Goal: Information Seeking & Learning: Learn about a topic

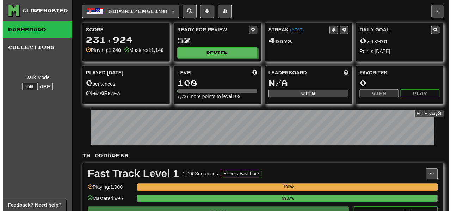
scroll to position [13, 0]
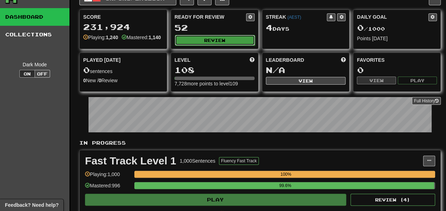
click at [204, 37] on button "Review" at bounding box center [215, 40] width 80 height 11
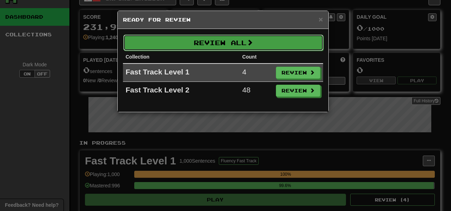
click at [259, 46] on button "Review All" at bounding box center [223, 43] width 200 height 16
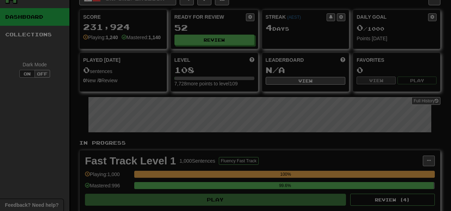
select select "**"
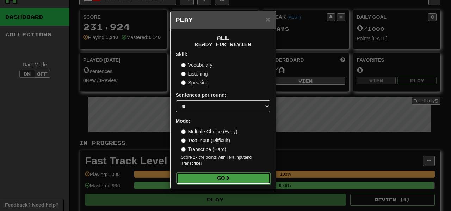
click at [209, 174] on button "Go" at bounding box center [223, 178] width 94 height 12
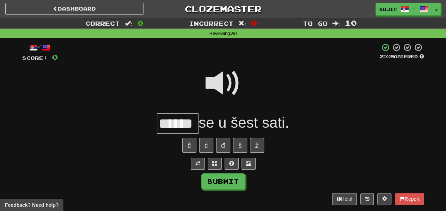
type input "******"
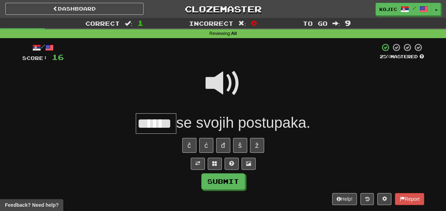
type input "******"
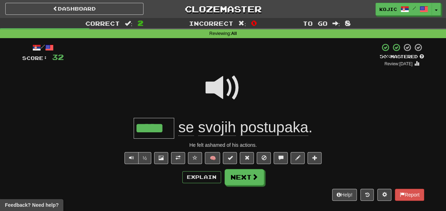
type input "******"
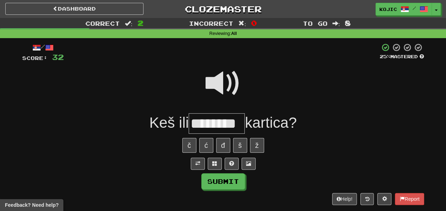
type input "********"
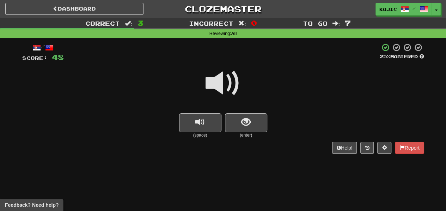
click at [210, 176] on div "Dashboard Clozemaster kojic / Toggle Dropdown Dashboard Leaderboard Activity Fe…" at bounding box center [223, 105] width 446 height 211
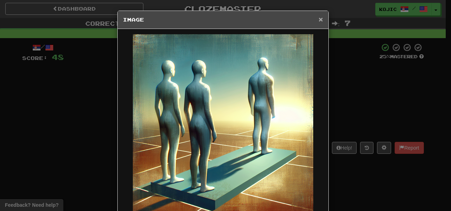
click at [318, 19] on span "×" at bounding box center [320, 19] width 4 height 8
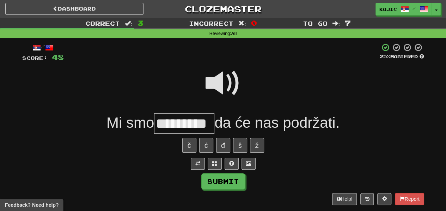
type input "*********"
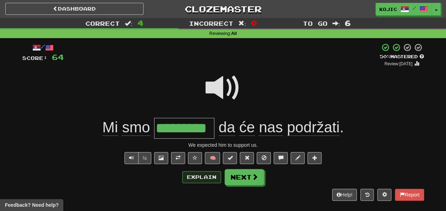
type input "*********"
click at [204, 178] on button "Explain" at bounding box center [201, 177] width 39 height 12
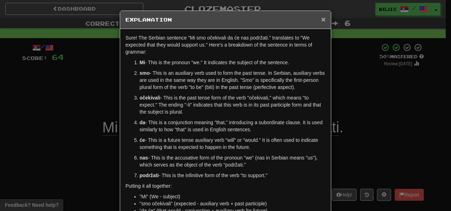
click at [321, 19] on span "×" at bounding box center [323, 19] width 4 height 8
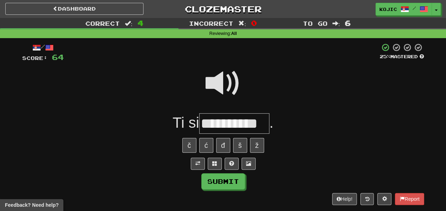
type input "**********"
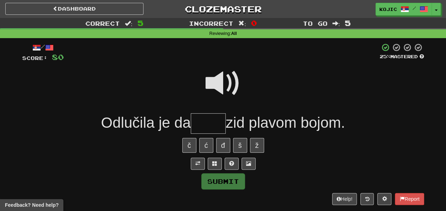
click at [216, 87] on span at bounding box center [222, 83] width 35 height 35
click at [201, 125] on input "text" at bounding box center [208, 123] width 35 height 21
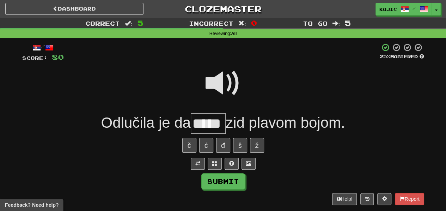
type input "*****"
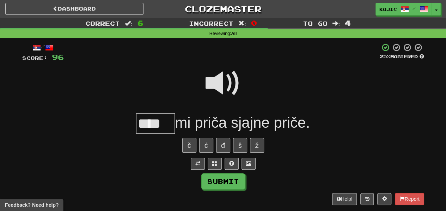
type input "****"
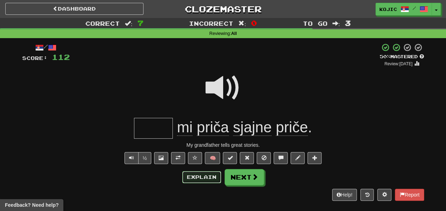
click at [208, 171] on button "Explain" at bounding box center [201, 177] width 39 height 12
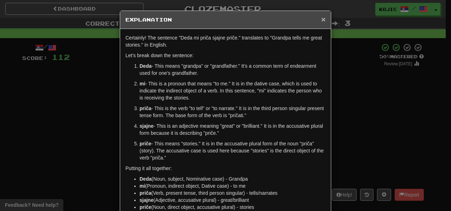
click at [321, 20] on span "×" at bounding box center [323, 19] width 4 height 8
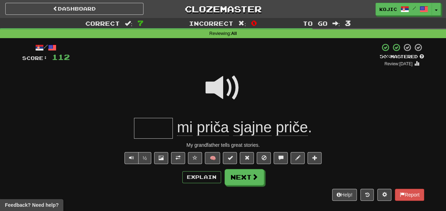
click at [159, 134] on input "text" at bounding box center [153, 128] width 39 height 21
type input "****"
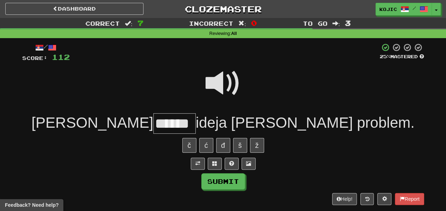
type input "******"
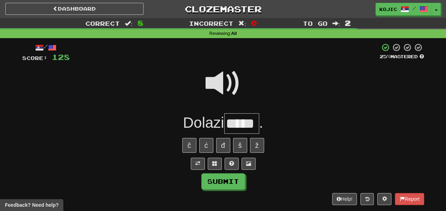
type input "*****"
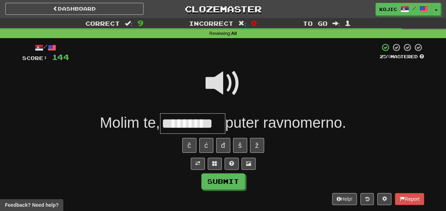
type input "*********"
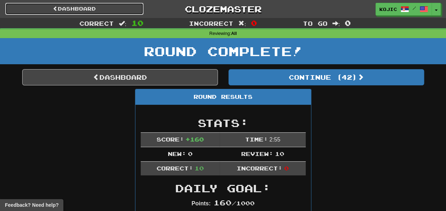
click at [92, 13] on link "Dashboard" at bounding box center [74, 9] width 138 height 12
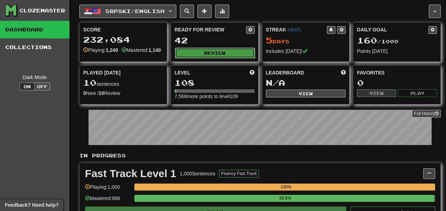
click at [215, 50] on button "Review" at bounding box center [215, 53] width 80 height 11
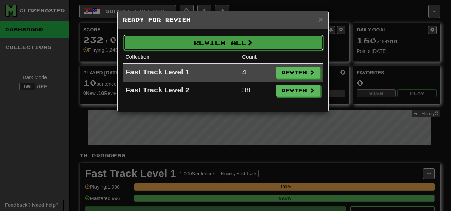
click at [253, 44] on span at bounding box center [250, 42] width 6 height 6
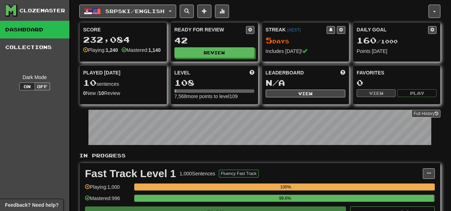
select select "**"
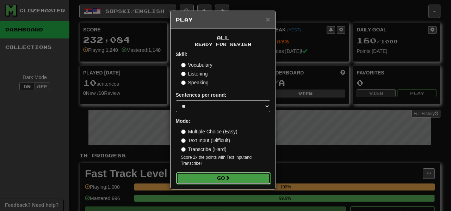
click at [218, 180] on button "Go" at bounding box center [223, 178] width 94 height 12
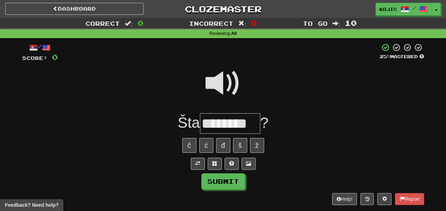
type input "********"
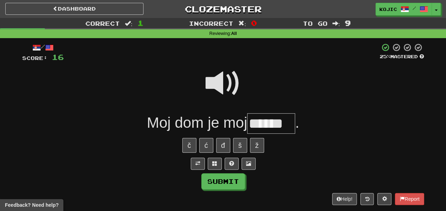
type input "******"
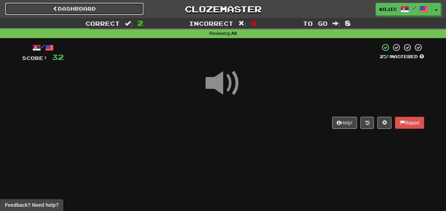
click at [97, 8] on link "Dashboard" at bounding box center [74, 9] width 138 height 12
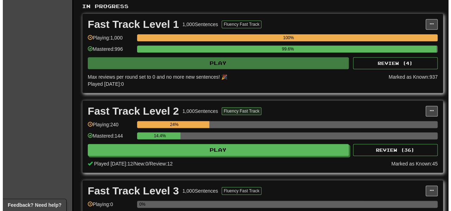
scroll to position [169, 0]
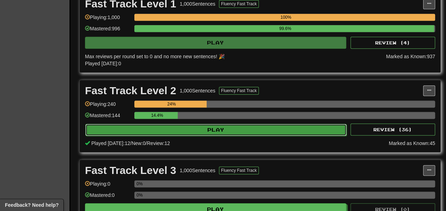
click at [235, 132] on button "Play" at bounding box center [215, 130] width 261 height 12
select select "**"
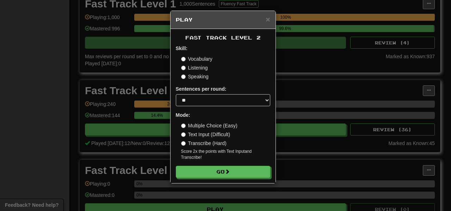
click at [214, 124] on label "Multiple Choice (Easy)" at bounding box center [209, 125] width 56 height 7
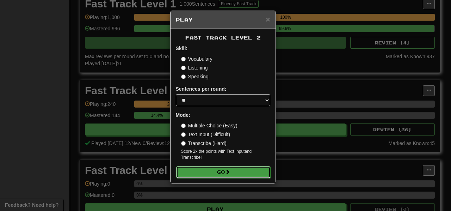
click at [230, 176] on button "Go" at bounding box center [223, 172] width 94 height 12
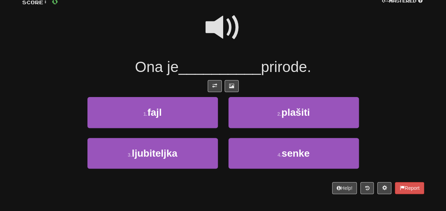
scroll to position [56, 0]
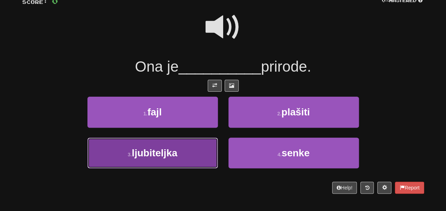
click at [192, 154] on button "3 . ljubiteljka" at bounding box center [152, 152] width 130 height 31
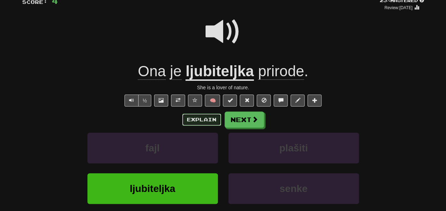
click at [206, 117] on button "Explain" at bounding box center [201, 119] width 39 height 12
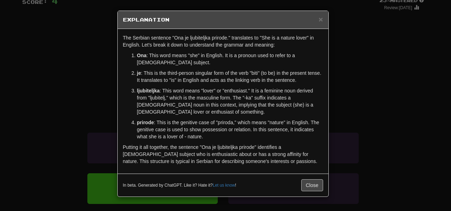
click at [207, 89] on p "ljubiteljka : This word means "lover" or "enthusiast." It is a feminine noun de…" at bounding box center [230, 101] width 186 height 28
click at [149, 93] on p "ljubiteljka : This word means "lover" or "enthusiast." It is a feminine noun de…" at bounding box center [230, 101] width 186 height 28
click at [149, 91] on strong "ljubiteljka" at bounding box center [148, 91] width 23 height 6
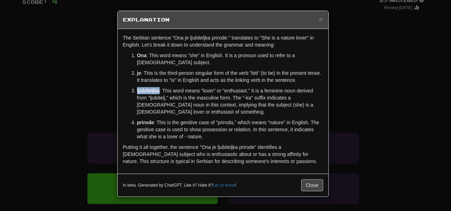
copy strong "ljubiteljka"
click at [320, 18] on span "×" at bounding box center [320, 19] width 4 height 8
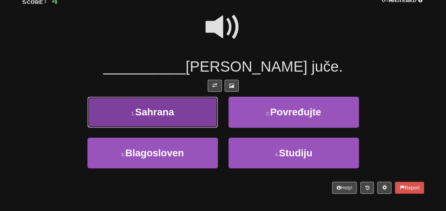
click at [170, 113] on span "Sahrana" at bounding box center [154, 111] width 39 height 11
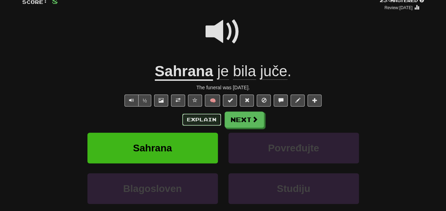
click at [204, 116] on button "Explain" at bounding box center [201, 119] width 39 height 12
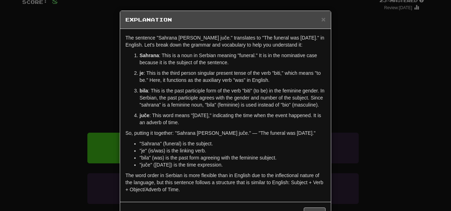
click at [146, 56] on strong "Sahrana" at bounding box center [148, 55] width 19 height 6
copy strong "Sahrana"
click at [321, 17] on span "×" at bounding box center [323, 19] width 4 height 8
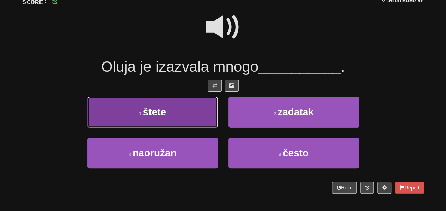
click at [201, 109] on button "1 . štete" at bounding box center [152, 112] width 130 height 31
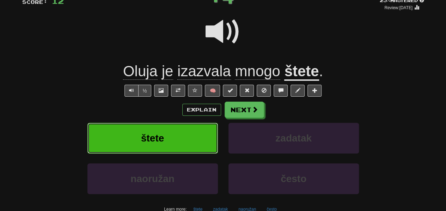
scroll to position [46, 0]
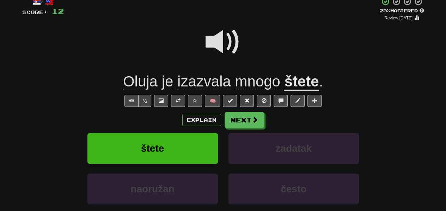
click at [221, 148] on div "štete" at bounding box center [152, 153] width 141 height 41
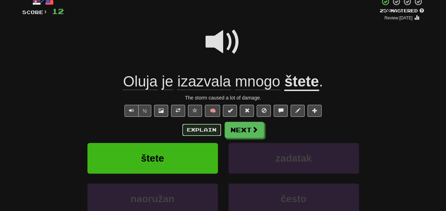
click at [213, 127] on button "Explain" at bounding box center [201, 130] width 39 height 12
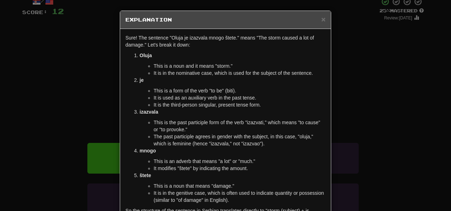
click at [141, 176] on strong "štete" at bounding box center [145, 175] width 12 height 6
copy strong "štete"
click at [233, 175] on p "štete" at bounding box center [232, 175] width 186 height 7
click at [254, 122] on li "This is the past participle form of the verb "izazvati," which means "to cause"…" at bounding box center [240, 126] width 172 height 14
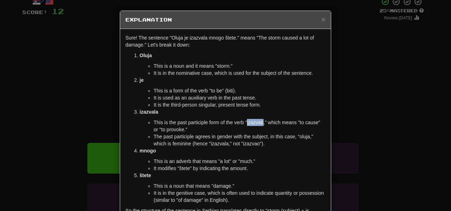
click at [254, 122] on li "This is the past participle form of the verb "izazvati," which means "to cause"…" at bounding box center [240, 126] width 172 height 14
copy li "izazvati"
click at [321, 20] on span "×" at bounding box center [323, 19] width 4 height 8
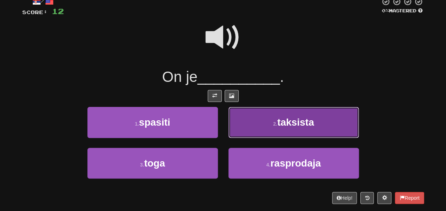
click at [273, 126] on button "2 . taksista" at bounding box center [293, 122] width 130 height 31
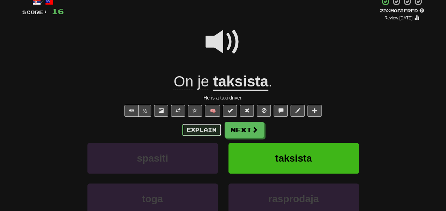
click at [198, 131] on button "Explain" at bounding box center [201, 130] width 39 height 12
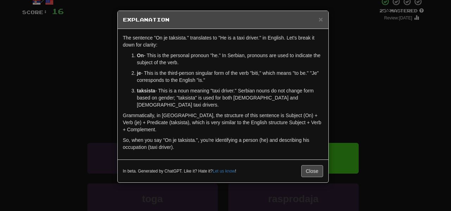
click at [314, 159] on div "In beta. Generated by ChatGPT. Like it? Hate it? Let us know ! Close" at bounding box center [223, 170] width 211 height 23
click at [314, 165] on button "Close" at bounding box center [312, 171] width 22 height 12
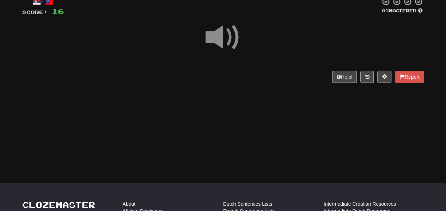
scroll to position [0, 0]
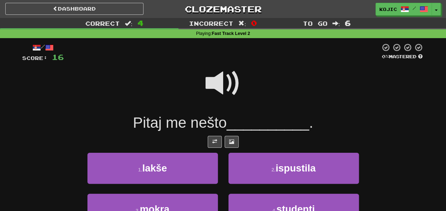
click at [230, 79] on span at bounding box center [222, 83] width 35 height 35
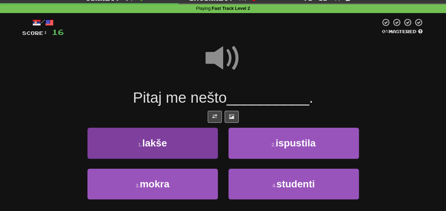
scroll to position [30, 0]
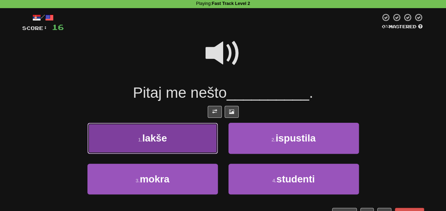
click at [202, 141] on button "1 . lakše" at bounding box center [152, 138] width 130 height 31
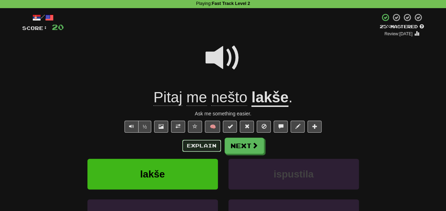
click at [207, 147] on button "Explain" at bounding box center [201, 145] width 39 height 12
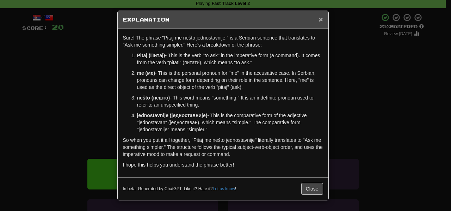
click at [321, 19] on span "×" at bounding box center [320, 19] width 4 height 8
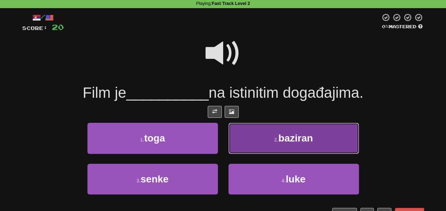
click at [249, 136] on button "2 . baziran" at bounding box center [293, 138] width 130 height 31
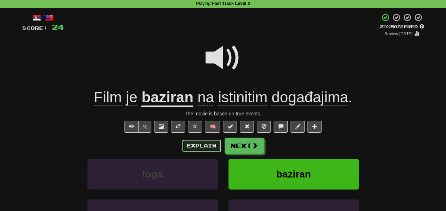
click at [207, 142] on button "Explain" at bounding box center [201, 145] width 39 height 12
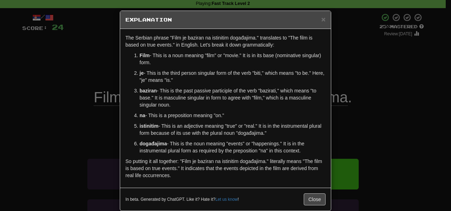
click at [149, 92] on strong "baziran" at bounding box center [147, 91] width 17 height 6
click at [271, 87] on p "baziran - This is the past passive participle of the verb "bazirati," which mea…" at bounding box center [232, 97] width 186 height 21
click at [271, 88] on p "baziran - This is the past passive participle of the verb "bazirati," which mea…" at bounding box center [232, 97] width 186 height 21
copy p "bazirati"
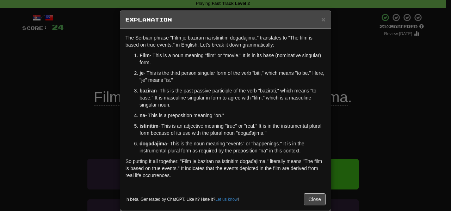
click at [268, 108] on ol "Film - This is a noun meaning "film" or "movie." It is in its base (nominative …" at bounding box center [225, 103] width 200 height 102
click at [318, 18] on h5 "Explanation" at bounding box center [225, 19] width 200 height 7
click at [323, 20] on div "× Explanation" at bounding box center [225, 20] width 211 height 18
click at [321, 19] on span "×" at bounding box center [323, 19] width 4 height 8
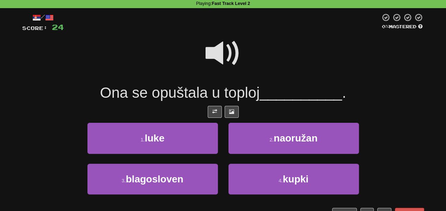
click at [225, 57] on span at bounding box center [222, 53] width 35 height 35
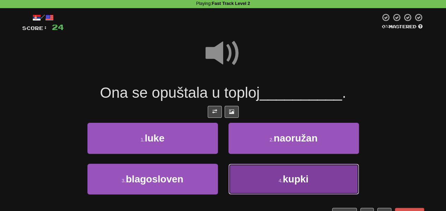
click at [281, 178] on small "4 ." at bounding box center [280, 181] width 4 height 6
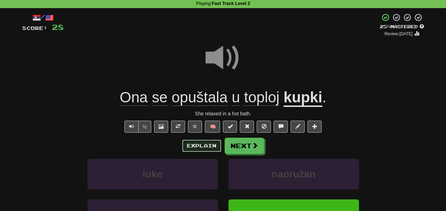
click at [218, 144] on button "Explain" at bounding box center [201, 145] width 39 height 12
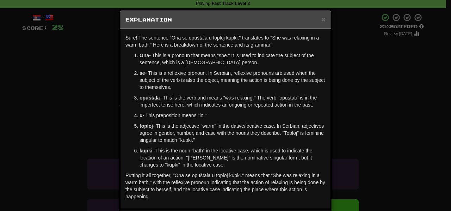
click at [286, 96] on p "opuštala - This is the verb and means "was relaxing." The verb "opuštati" is in…" at bounding box center [232, 101] width 186 height 14
copy p "opuštati"
click at [321, 24] on div "× Explanation" at bounding box center [225, 20] width 211 height 18
click at [323, 19] on div "× Explanation" at bounding box center [225, 20] width 211 height 18
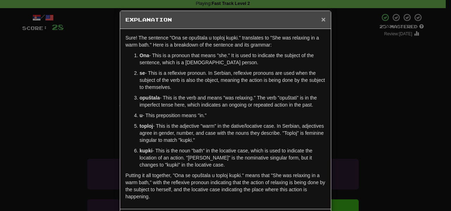
click at [321, 18] on span "×" at bounding box center [323, 19] width 4 height 8
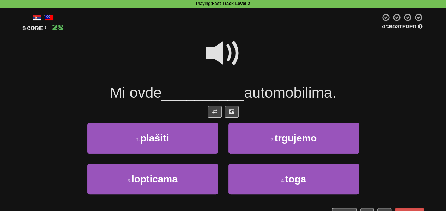
click at [206, 41] on span at bounding box center [222, 53] width 35 height 35
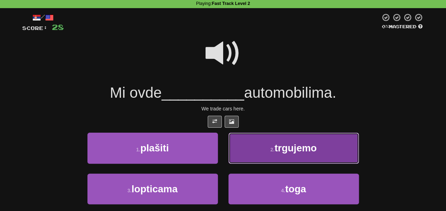
click at [254, 146] on button "2 . trgujemo" at bounding box center [293, 147] width 130 height 31
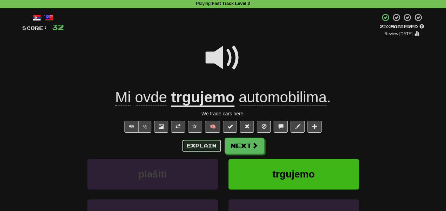
click at [212, 143] on button "Explain" at bounding box center [201, 145] width 39 height 12
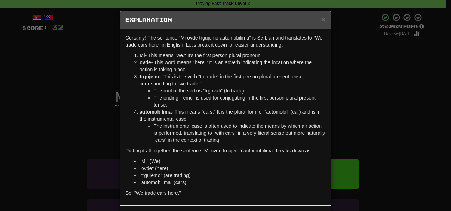
click at [210, 91] on li "The root of the verb is "trgovati" (to trade)." at bounding box center [240, 90] width 172 height 7
copy li "trgovati"
click at [200, 105] on li "The ending "-emo" is used for conjugating in the first person plural present te…" at bounding box center [240, 101] width 172 height 14
click at [321, 18] on span "×" at bounding box center [323, 19] width 4 height 8
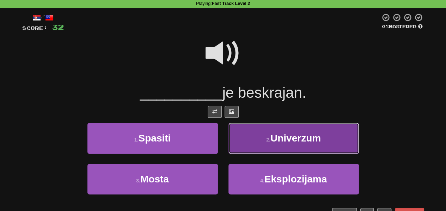
click at [252, 145] on button "2 . Univerzum" at bounding box center [293, 138] width 130 height 31
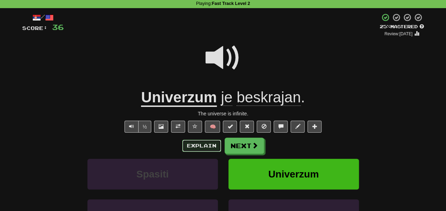
click at [196, 146] on button "Explain" at bounding box center [201, 145] width 39 height 12
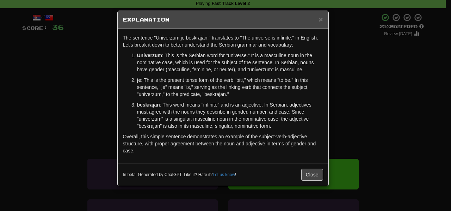
click at [151, 106] on strong "beskrajan" at bounding box center [148, 105] width 23 height 6
copy strong "beskrajan"
click at [322, 174] on button "Close" at bounding box center [312, 174] width 22 height 12
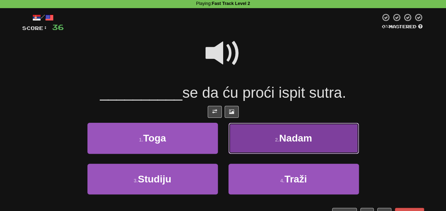
click at [252, 124] on button "2 . Nadam" at bounding box center [293, 138] width 130 height 31
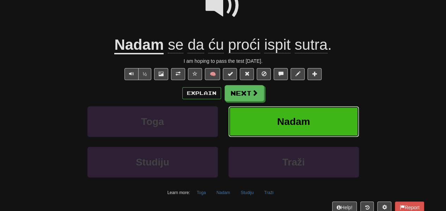
scroll to position [83, 0]
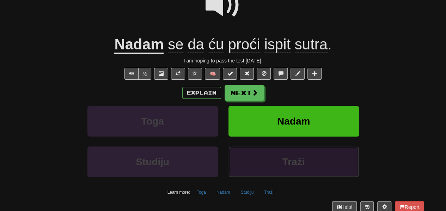
click at [240, 165] on button "Traži" at bounding box center [293, 161] width 130 height 31
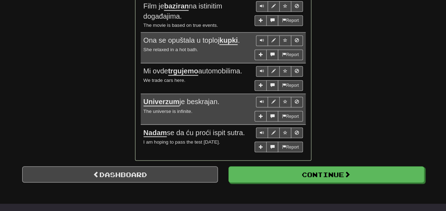
scroll to position [559, 0]
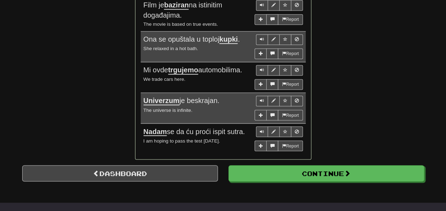
click at [203, 127] on span "Nadam se da ću proći ispit sutra." at bounding box center [193, 131] width 101 height 8
copy span "proći"
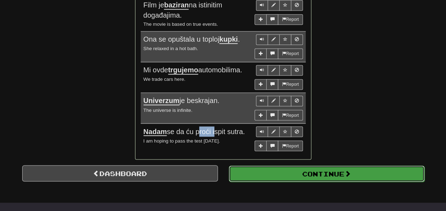
click at [244, 166] on button "Continue" at bounding box center [327, 173] width 196 height 16
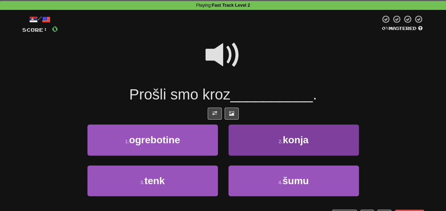
scroll to position [29, 0]
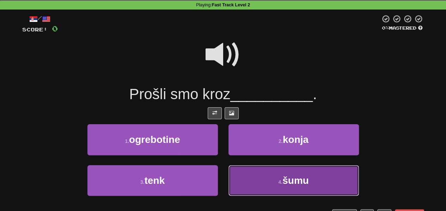
click at [274, 179] on button "4 . šumu" at bounding box center [293, 180] width 130 height 31
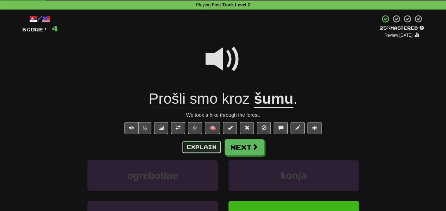
click at [199, 149] on button "Explain" at bounding box center [201, 147] width 39 height 12
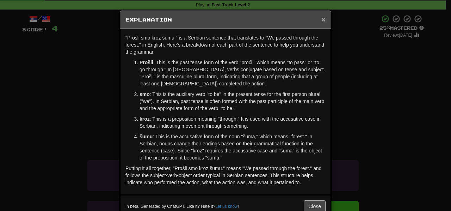
click at [321, 21] on span "×" at bounding box center [323, 19] width 4 height 8
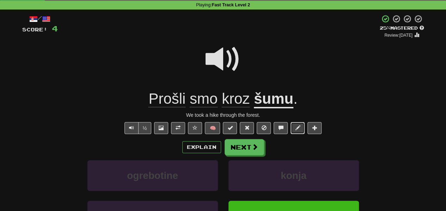
click at [293, 126] on button at bounding box center [297, 128] width 14 height 12
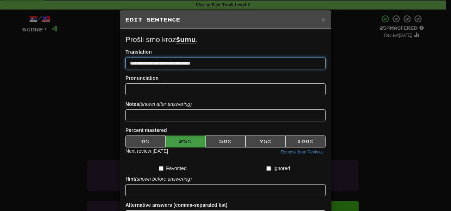
drag, startPoint x: 160, startPoint y: 64, endPoint x: 133, endPoint y: 65, distance: 27.5
click at [133, 65] on input "**********" at bounding box center [225, 63] width 200 height 12
type input "**********"
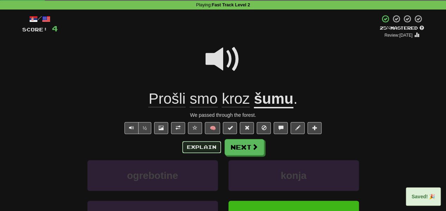
click at [197, 145] on button "Explain" at bounding box center [201, 147] width 39 height 12
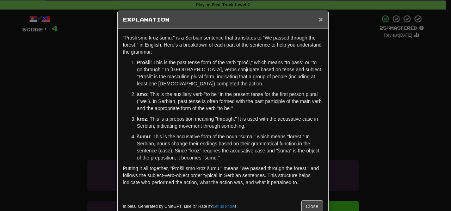
click at [319, 17] on span "×" at bounding box center [320, 19] width 4 height 8
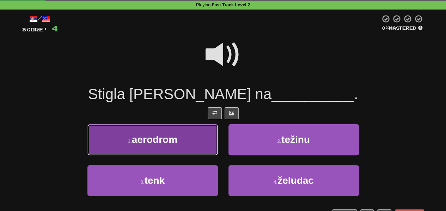
click at [194, 137] on button "1 . aerodrom" at bounding box center [152, 139] width 130 height 31
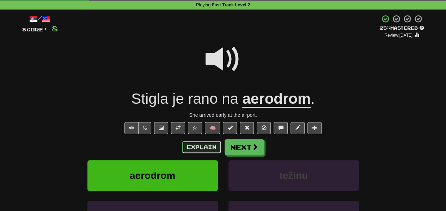
click at [197, 145] on button "Explain" at bounding box center [201, 147] width 39 height 12
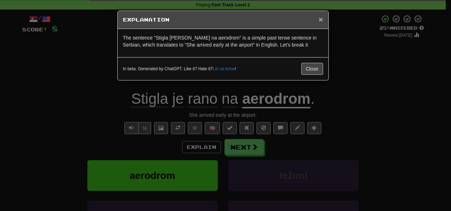
click at [319, 18] on span "×" at bounding box center [320, 19] width 4 height 8
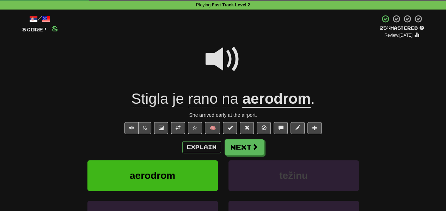
scroll to position [0, 0]
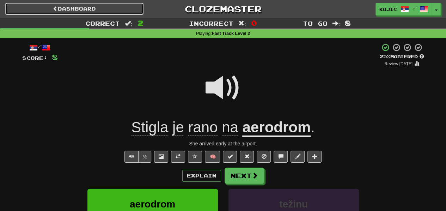
click at [91, 8] on link "Dashboard" at bounding box center [74, 9] width 138 height 12
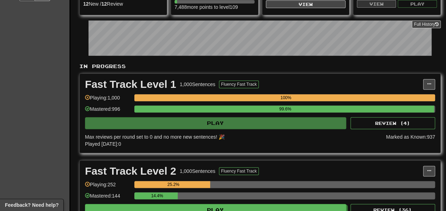
scroll to position [89, 0]
